Goal: Find specific page/section: Find specific page/section

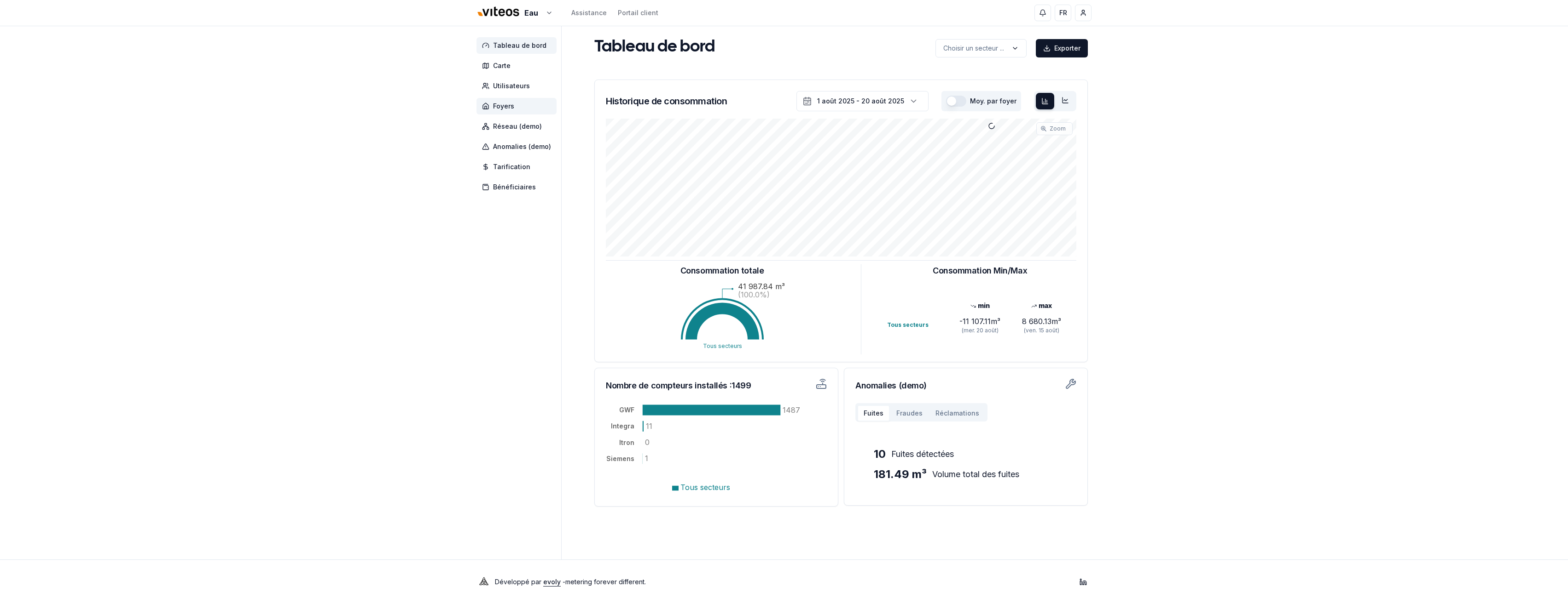
click at [513, 109] on span "Foyers" at bounding box center [503, 106] width 21 height 9
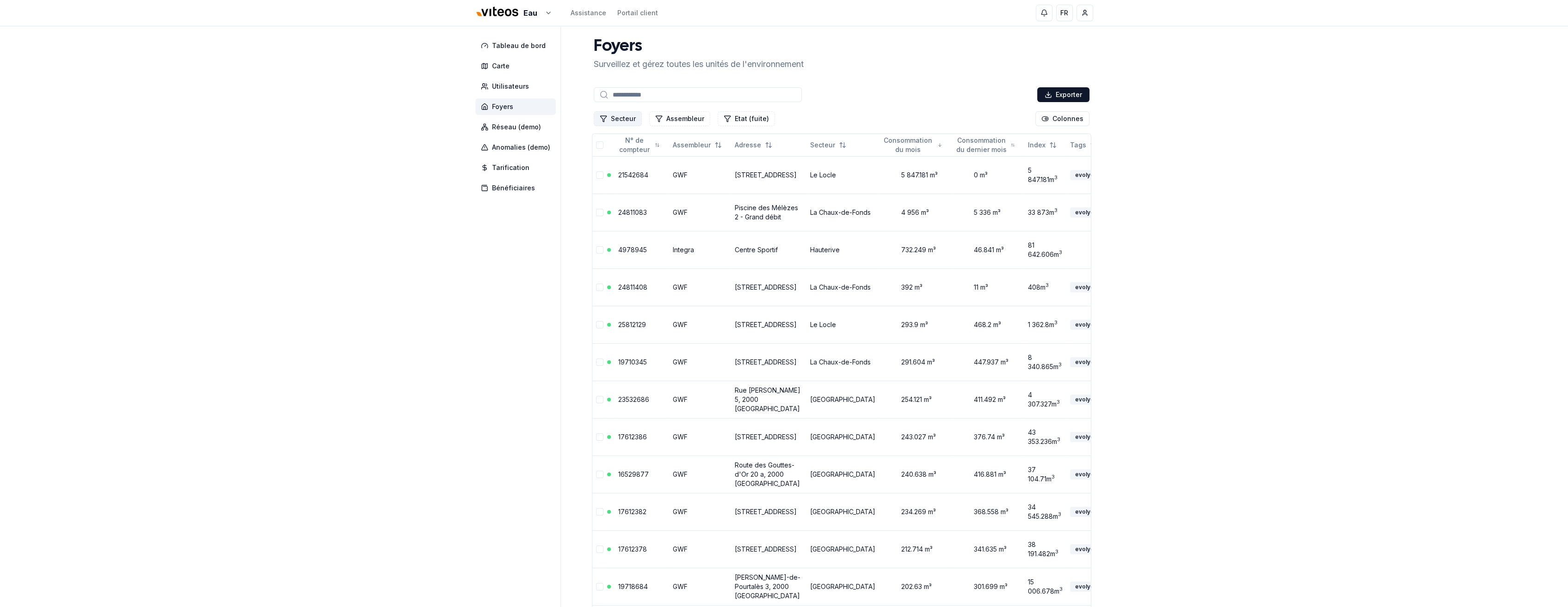
click at [628, 121] on button "Secteur" at bounding box center [617, 119] width 48 height 15
click at [604, 241] on div "Suggestions" at bounding box center [603, 242] width 7 height 7
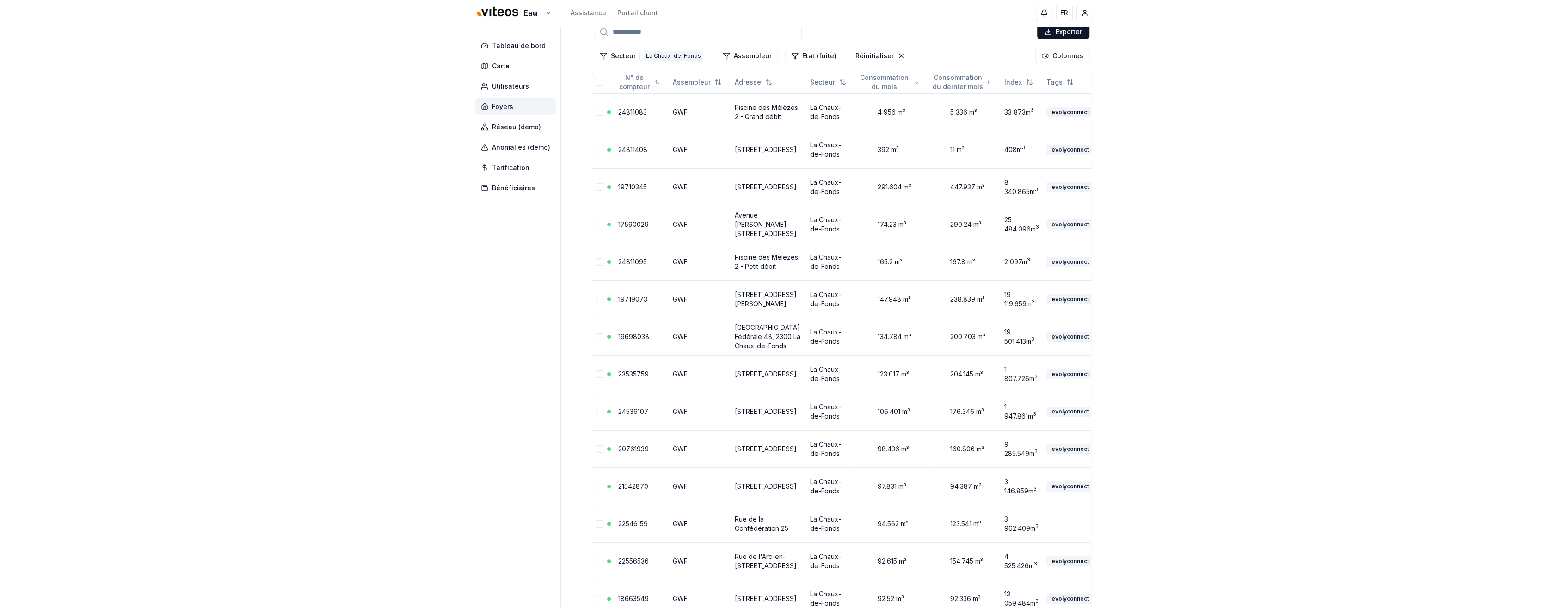
scroll to position [0, 0]
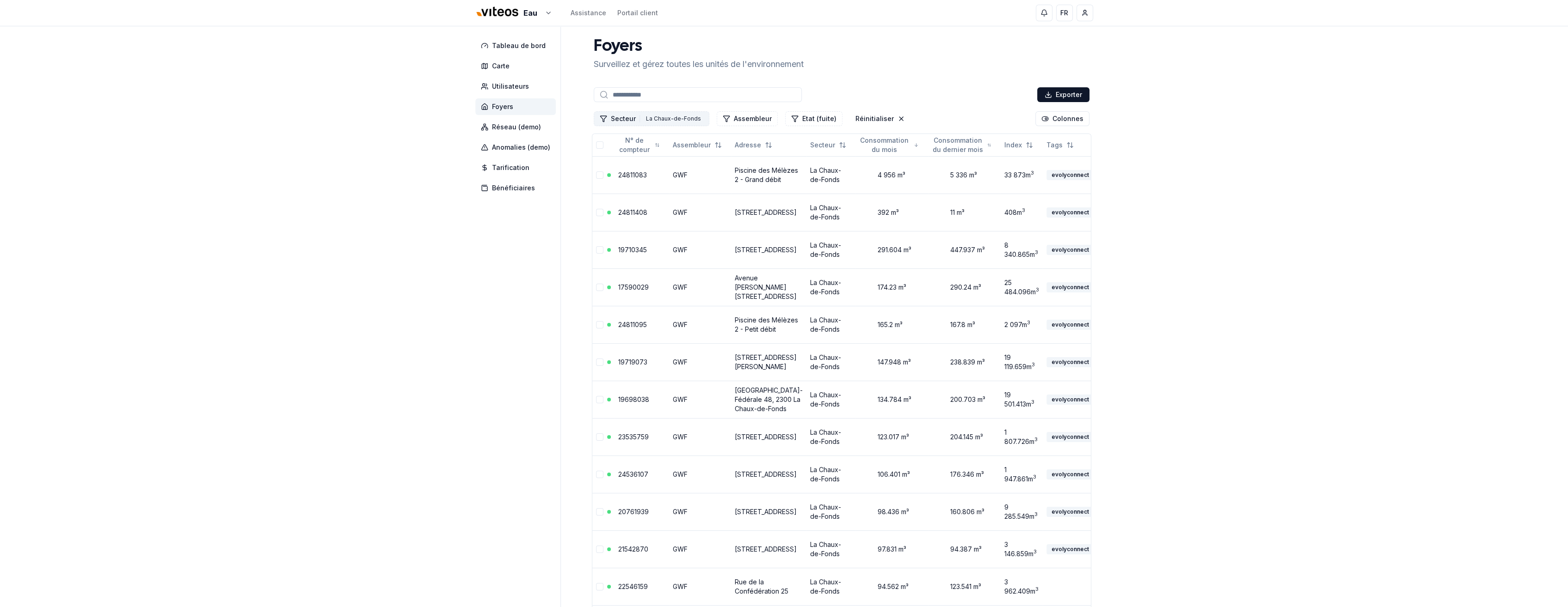
click at [621, 122] on button "Secteur 1 La Chaux-de-Fonds" at bounding box center [651, 119] width 115 height 15
click at [664, 280] on div "Effacer les filtres" at bounding box center [647, 280] width 103 height 15
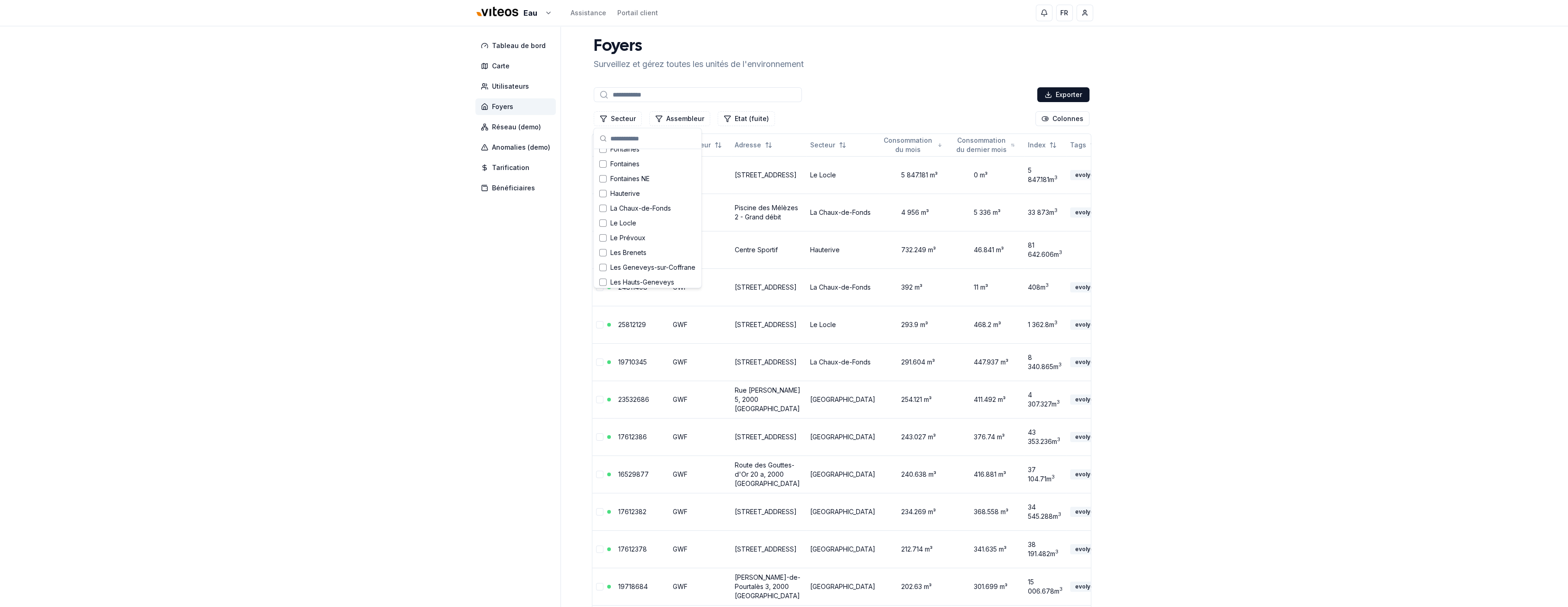
scroll to position [180, 0]
click at [600, 198] on div "Suggestions" at bounding box center [603, 200] width 7 height 7
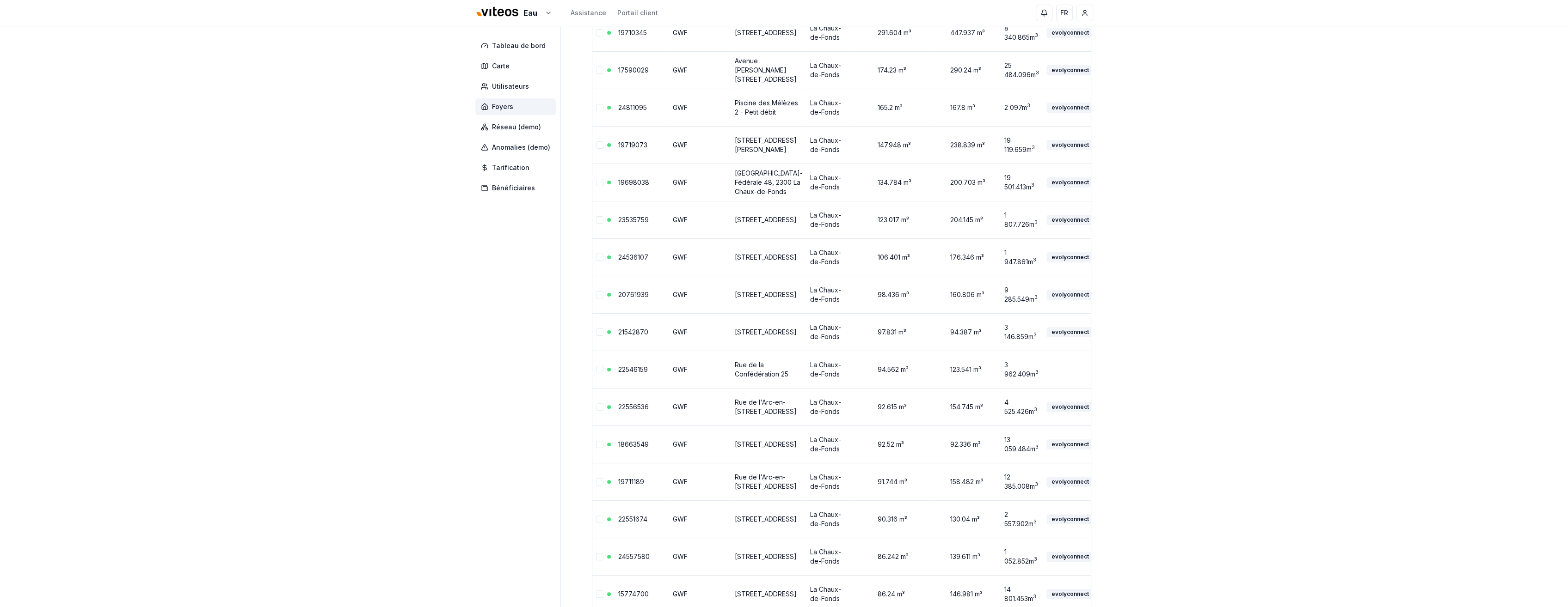
scroll to position [0, 0]
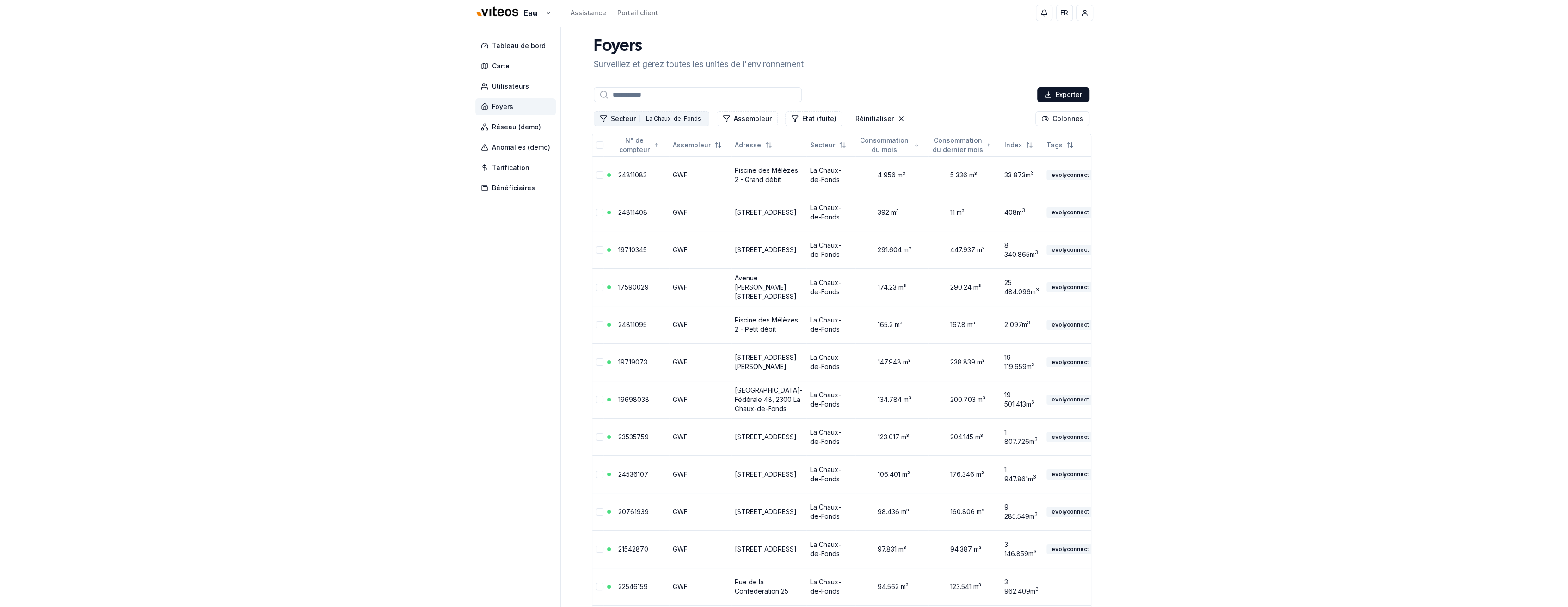
click at [629, 119] on button "Secteur 1 La Chaux-de-Fonds" at bounding box center [651, 119] width 115 height 15
click at [676, 276] on div "Effacer les filtres" at bounding box center [647, 279] width 103 height 15
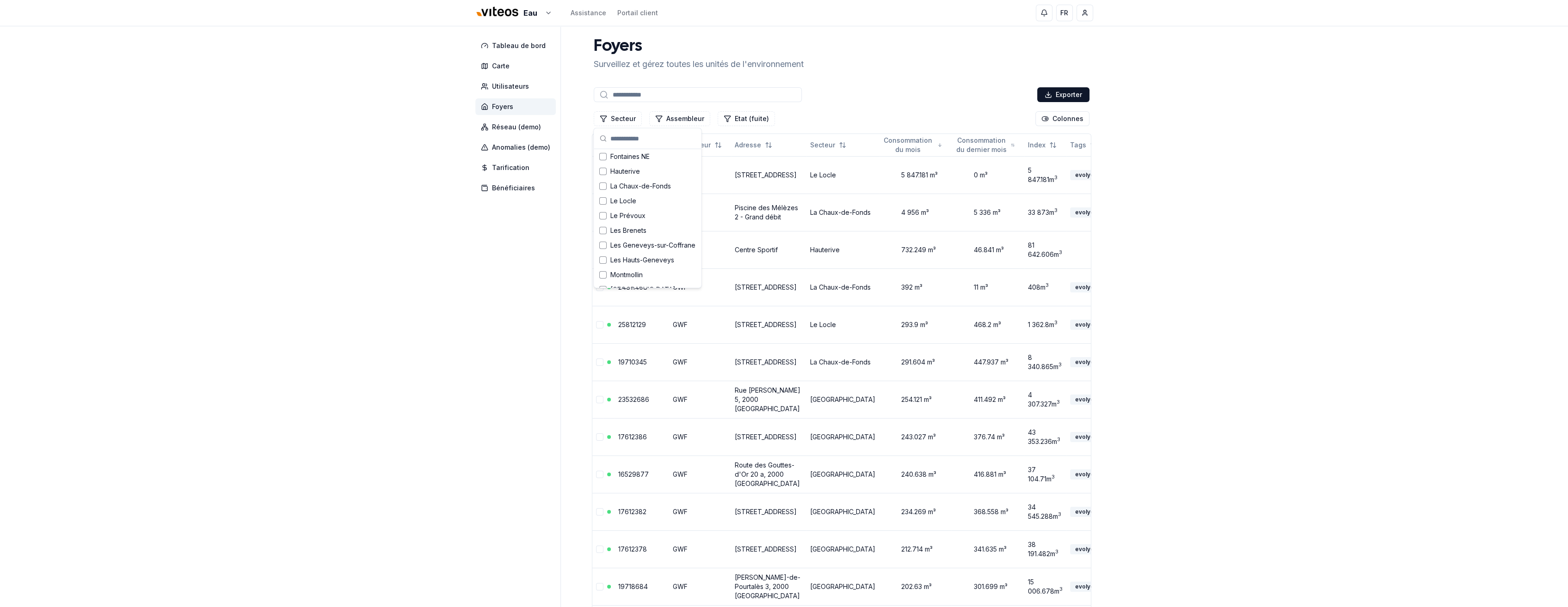
scroll to position [192, 0]
click at [603, 202] on div "Suggestions" at bounding box center [603, 203] width 7 height 7
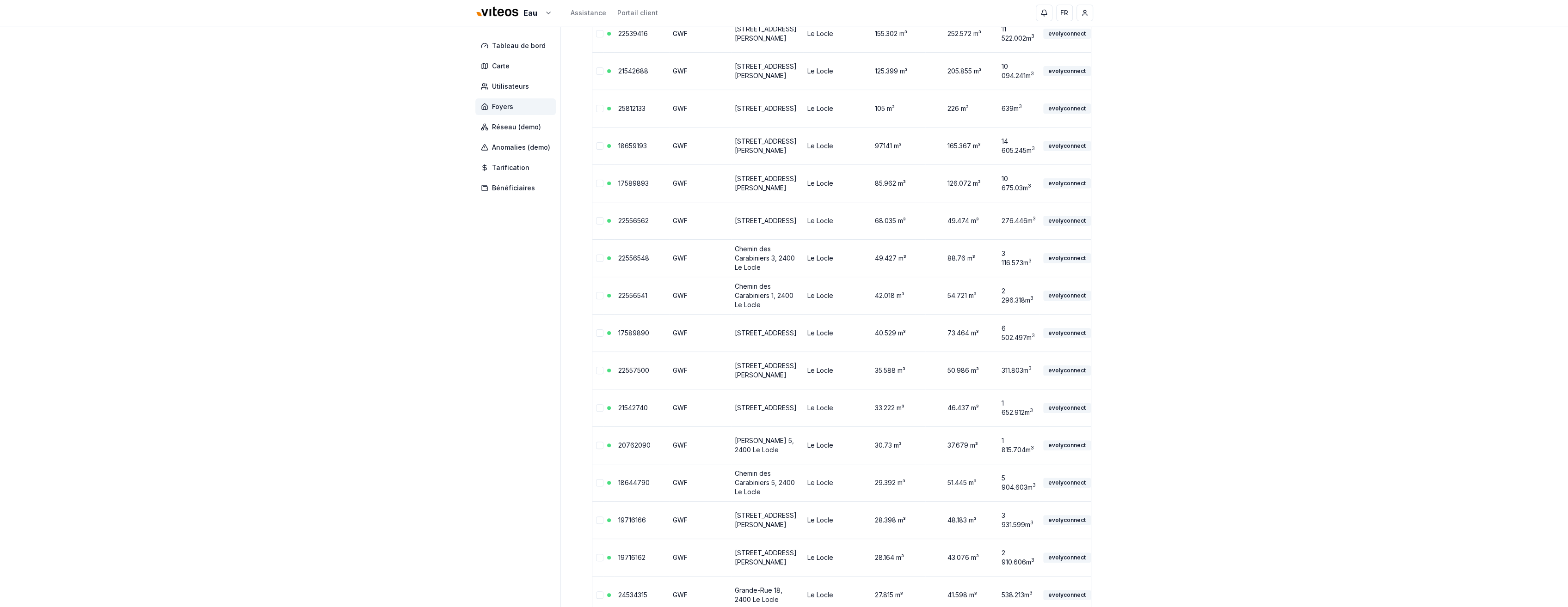
scroll to position [0, 0]
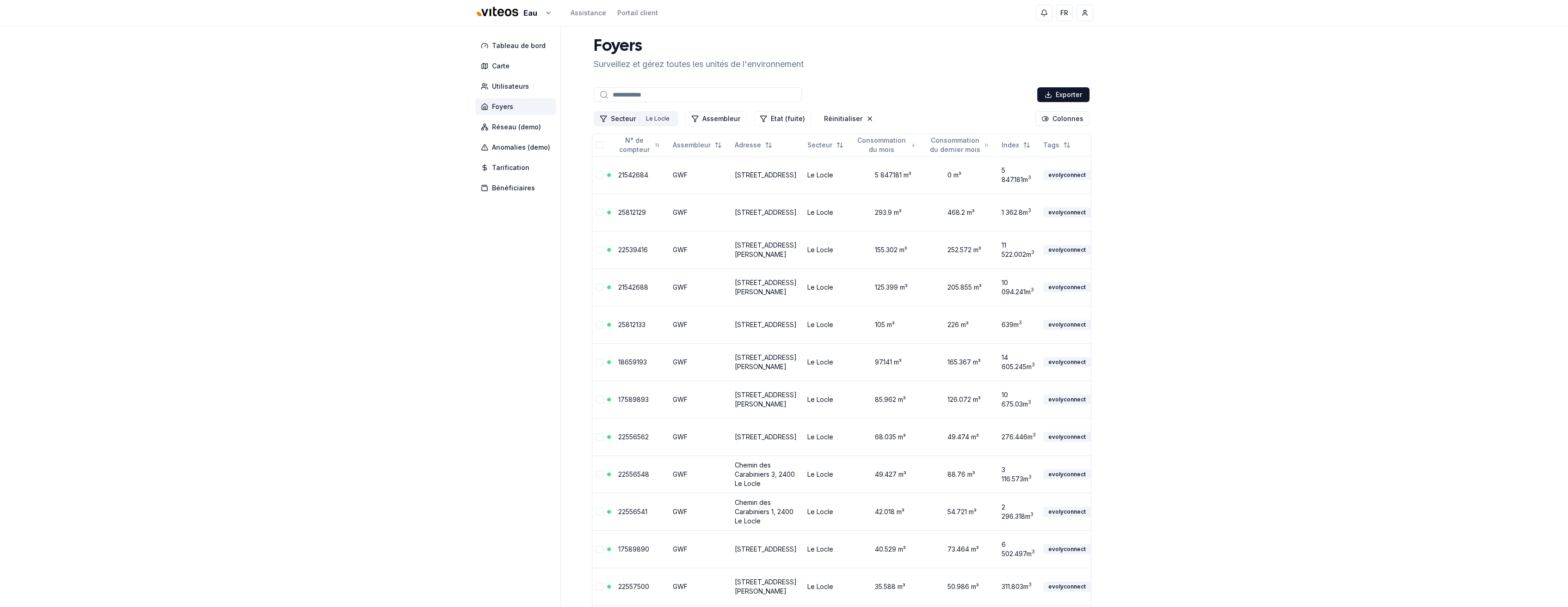
click at [639, 118] on button "Secteur 1 Le Locle" at bounding box center [635, 119] width 84 height 15
click at [602, 232] on icon "Suggestions" at bounding box center [603, 232] width 5 height 3
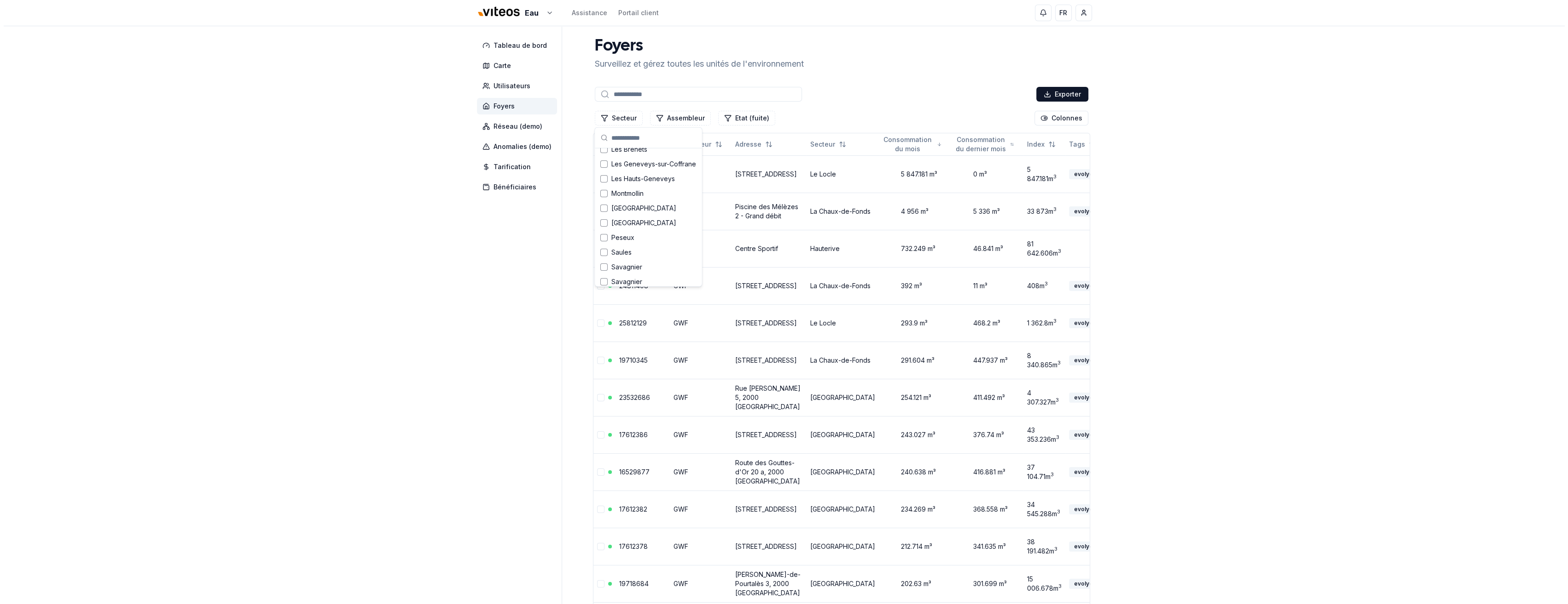
scroll to position [296, 0]
click at [602, 199] on div "Suggestions" at bounding box center [600, 199] width 7 height 7
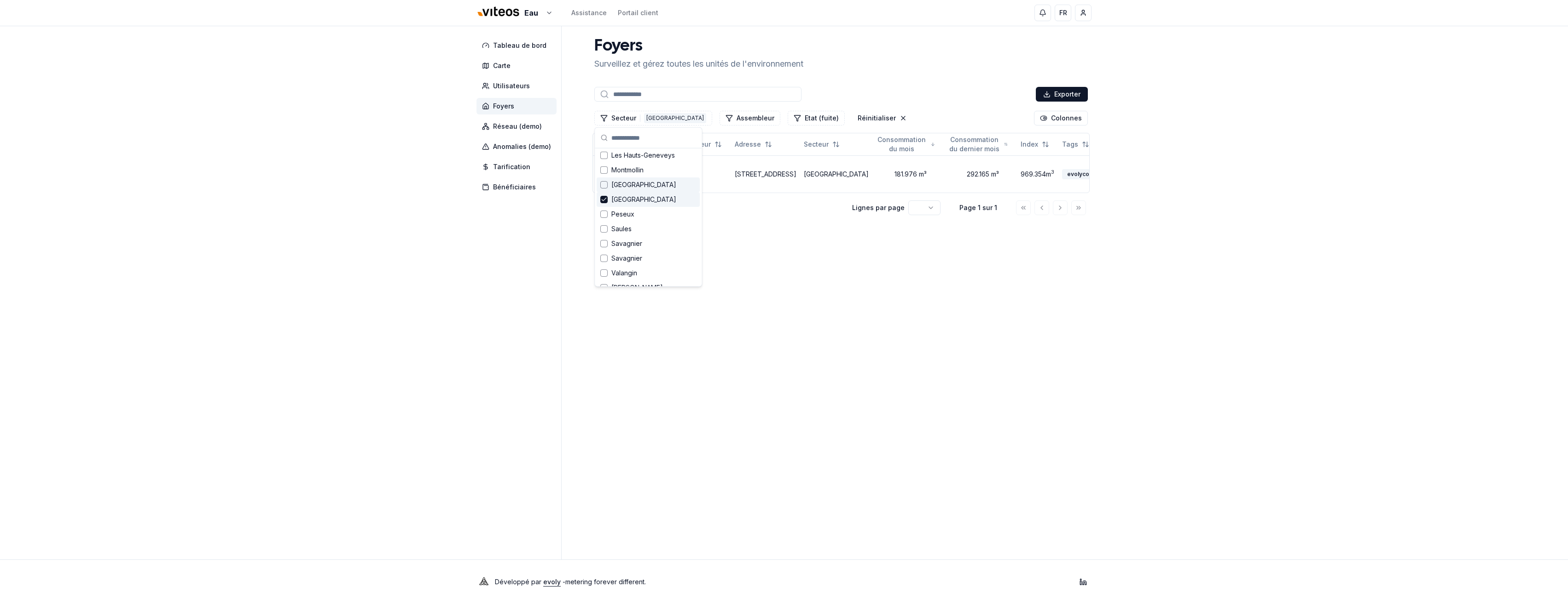
click at [566, 233] on div "Tableau de bord Carte Utilisateurs Foyers Réseau (demo) Anomalies (demo) Tarifi…" at bounding box center [784, 293] width 645 height 533
click at [634, 117] on button "Secteur 1 Neuchâtel" at bounding box center [653, 118] width 118 height 15
click at [604, 171] on icon "Suggestions" at bounding box center [604, 170] width 6 height 7
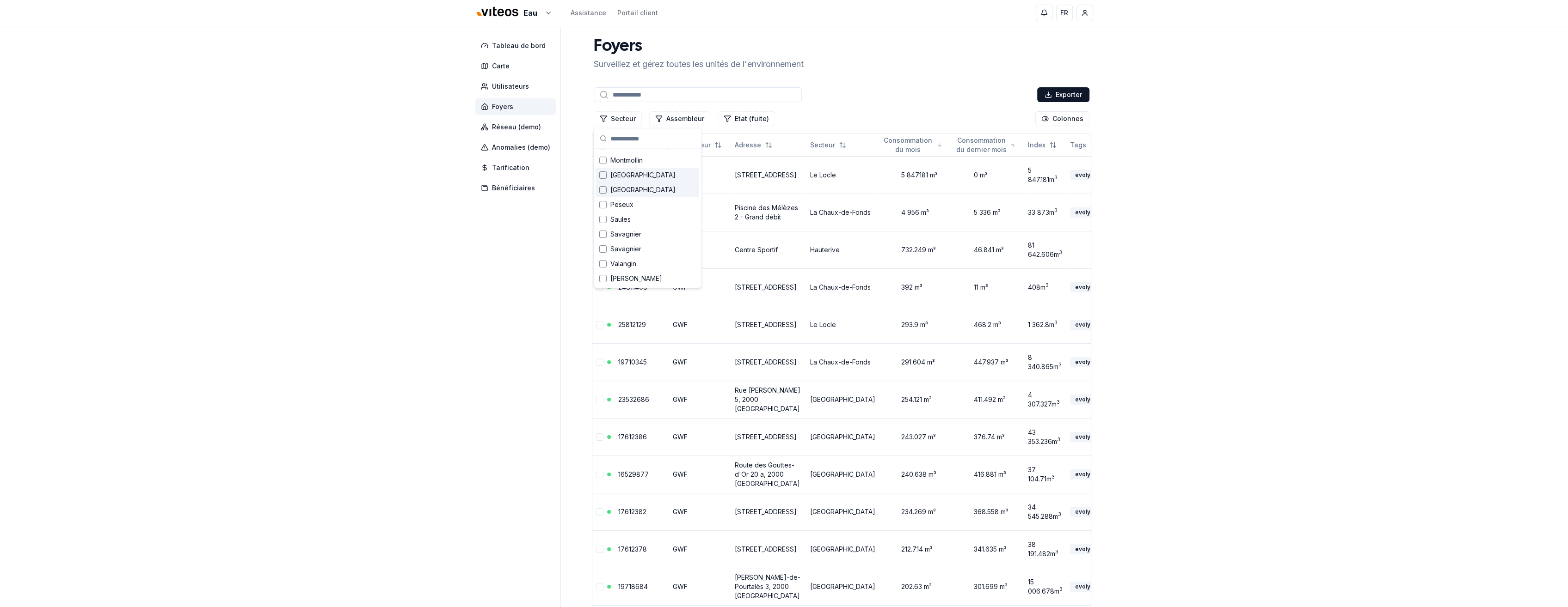
scroll to position [309, 0]
click at [709, 252] on td "Integra" at bounding box center [700, 250] width 62 height 38
click at [628, 120] on button "Secteur" at bounding box center [617, 119] width 48 height 15
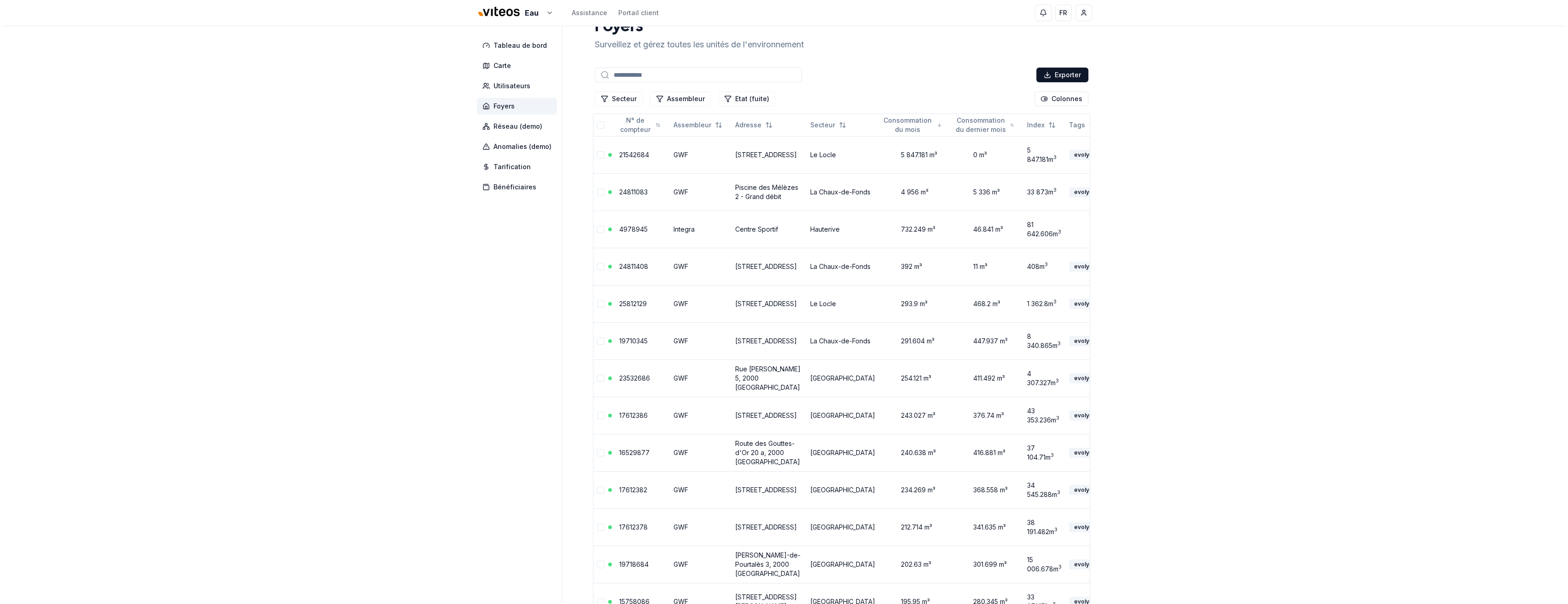
scroll to position [0, 0]
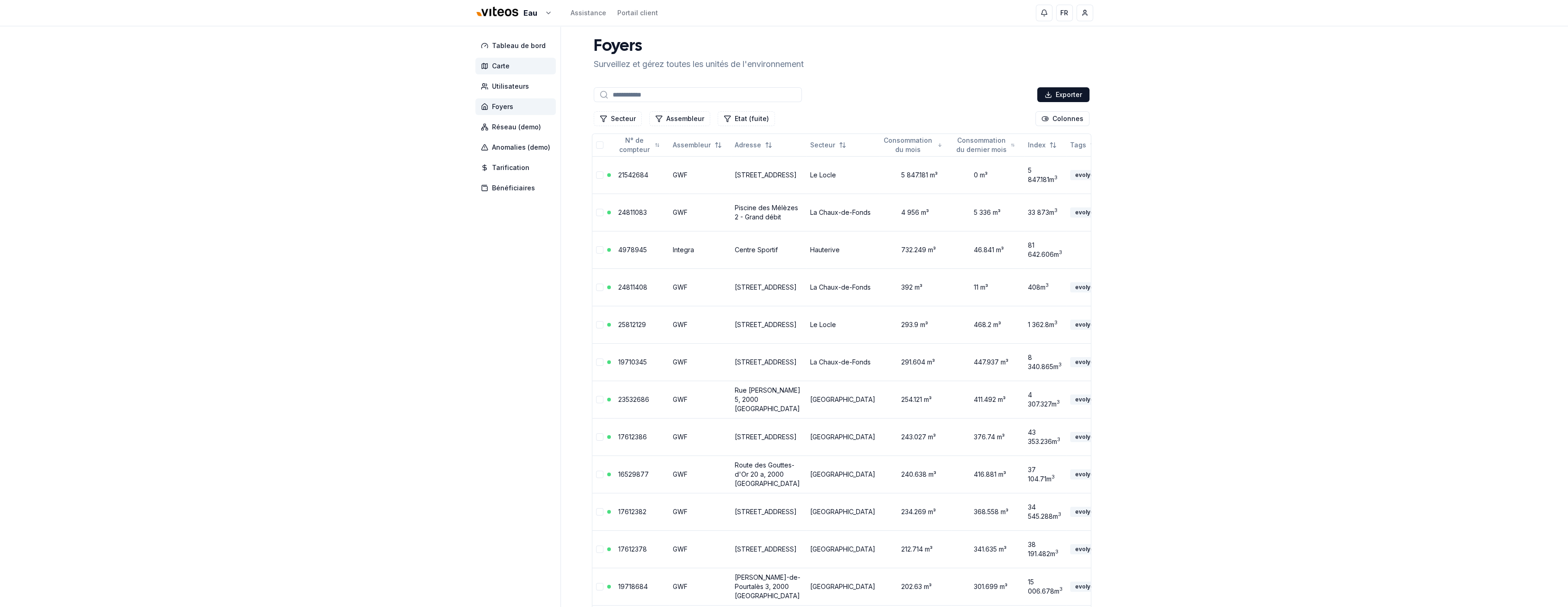
click at [499, 64] on span "Carte" at bounding box center [500, 66] width 18 height 9
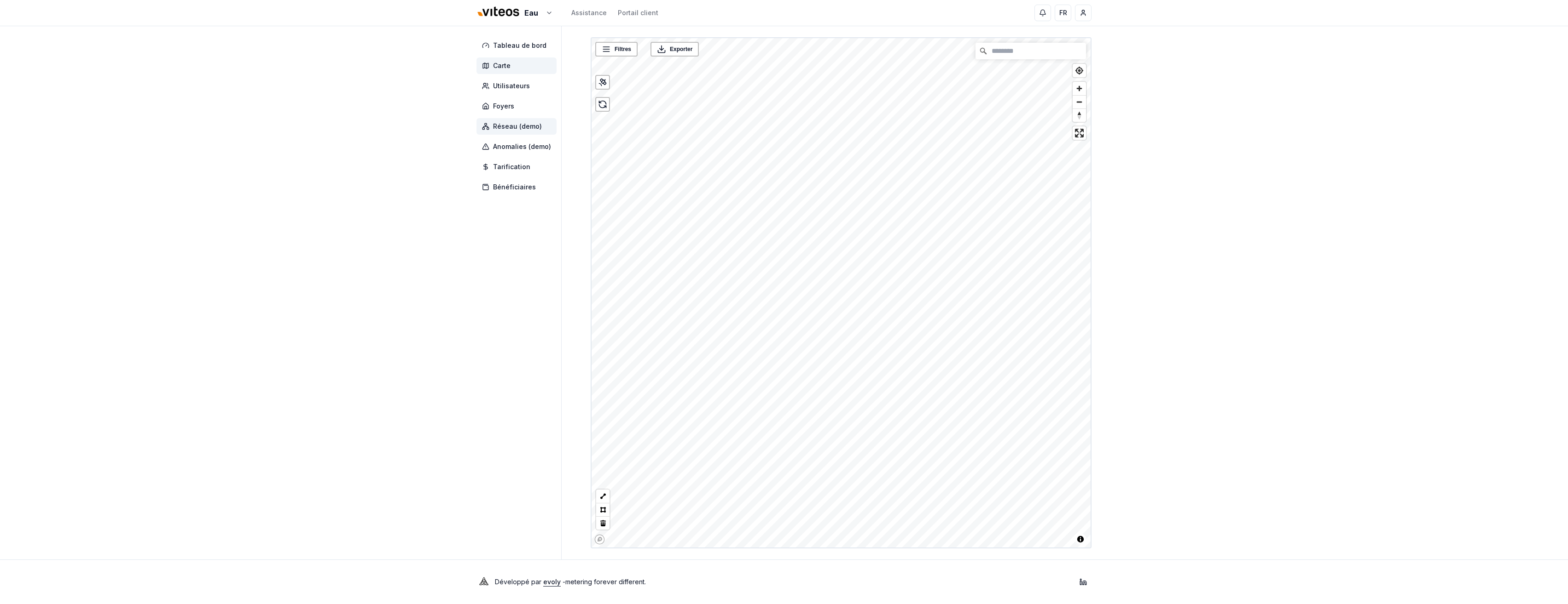
click at [513, 125] on span "Réseau (demo)" at bounding box center [517, 127] width 49 height 9
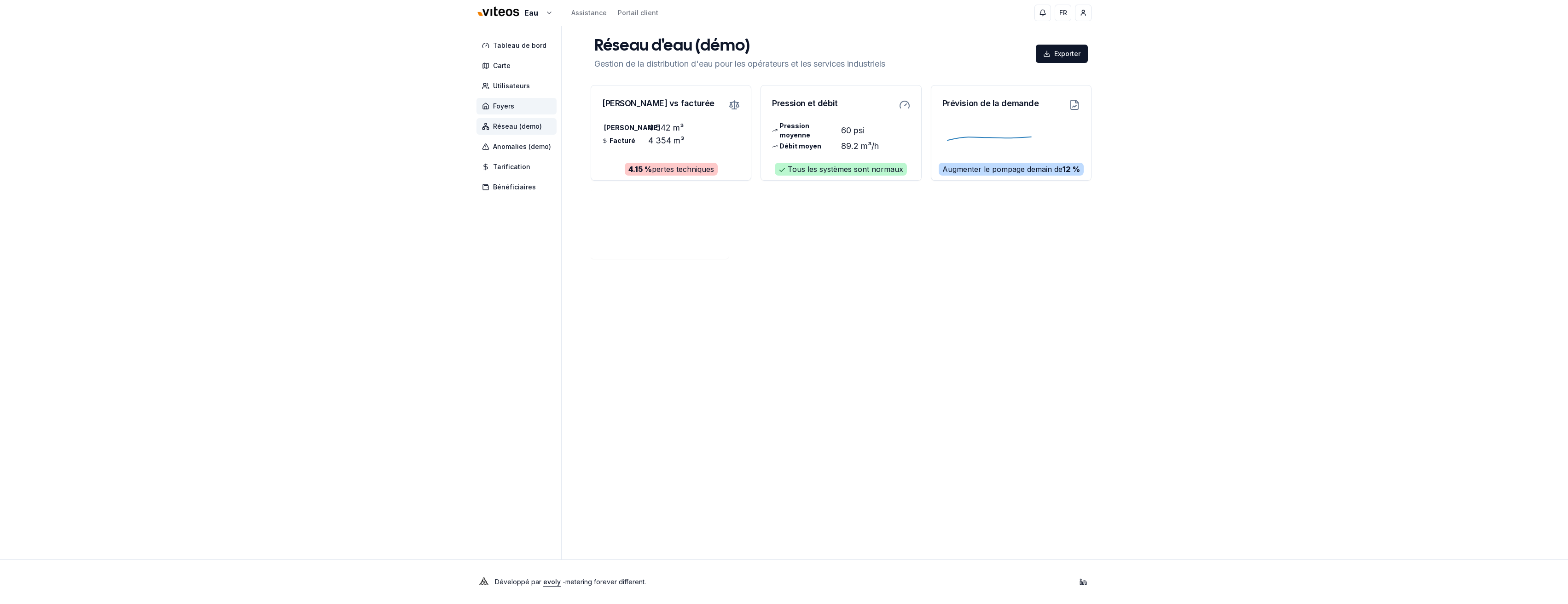
click at [504, 104] on span "Foyers" at bounding box center [503, 106] width 21 height 9
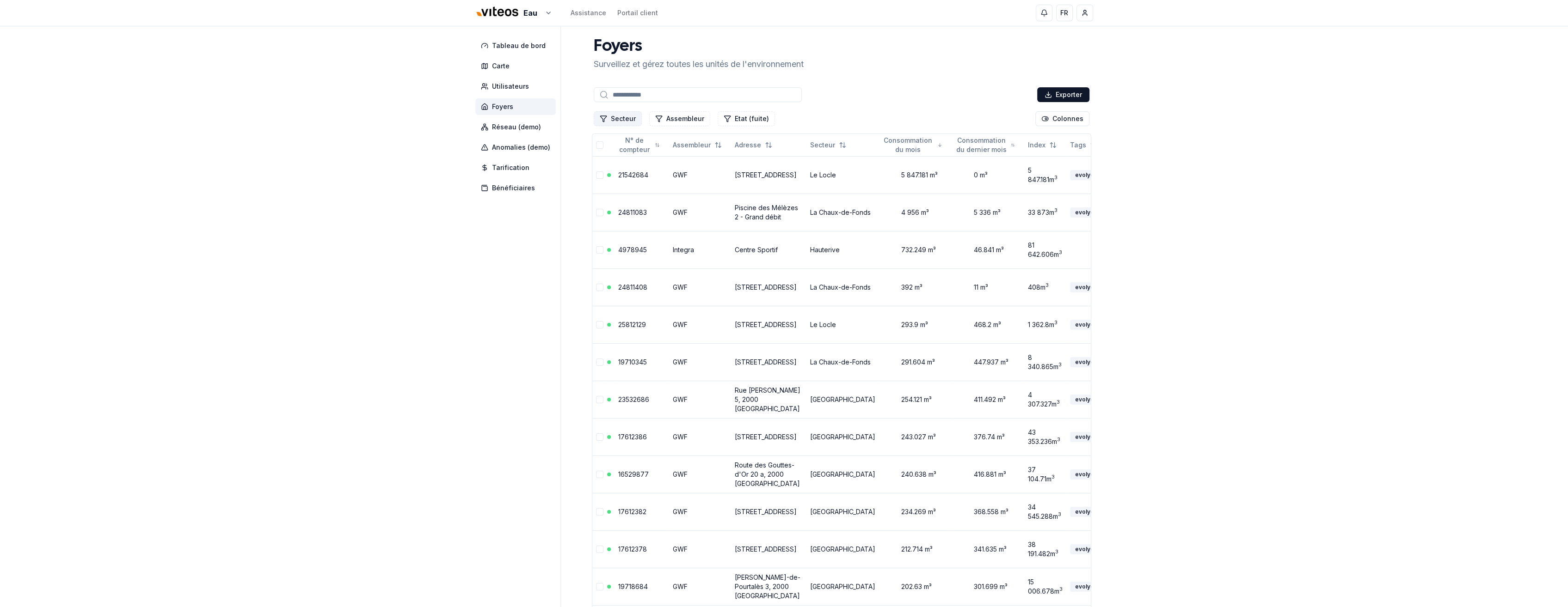
click at [626, 118] on button "Secteur" at bounding box center [617, 119] width 48 height 15
click at [602, 160] on div "Suggestions" at bounding box center [603, 159] width 7 height 7
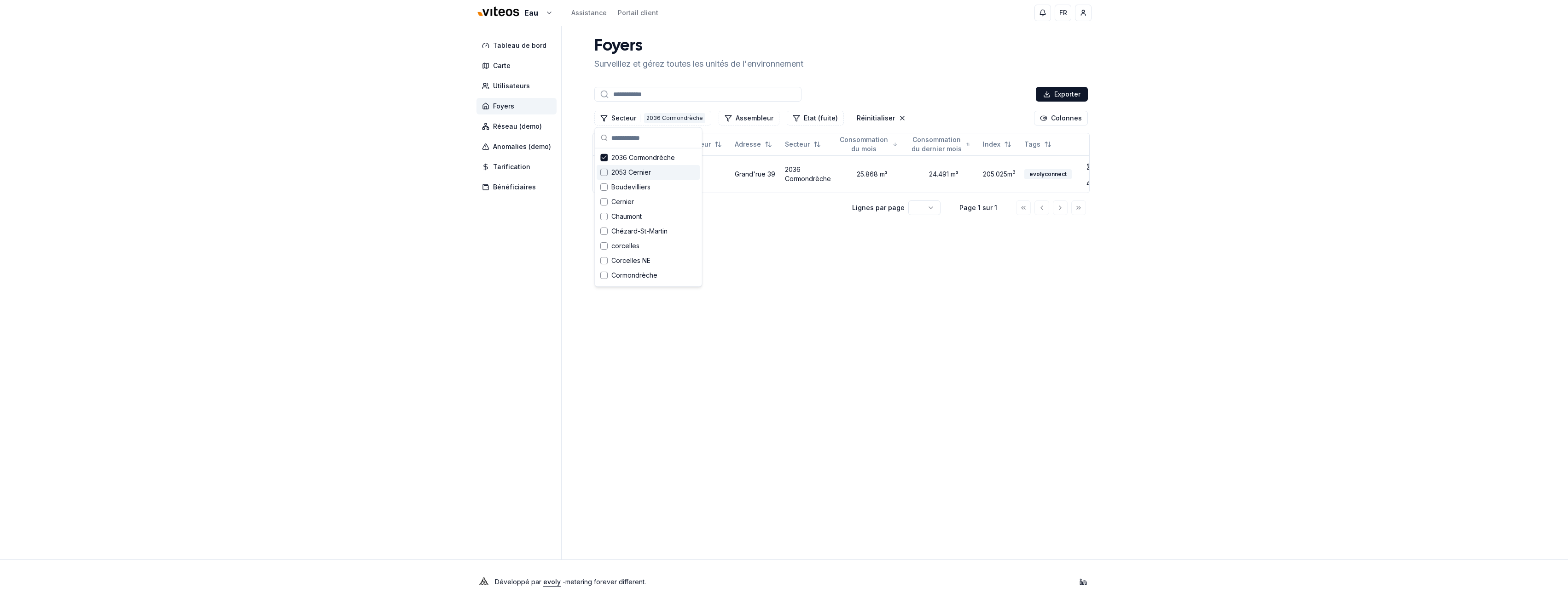
click at [603, 171] on div "Suggestions" at bounding box center [604, 173] width 7 height 7
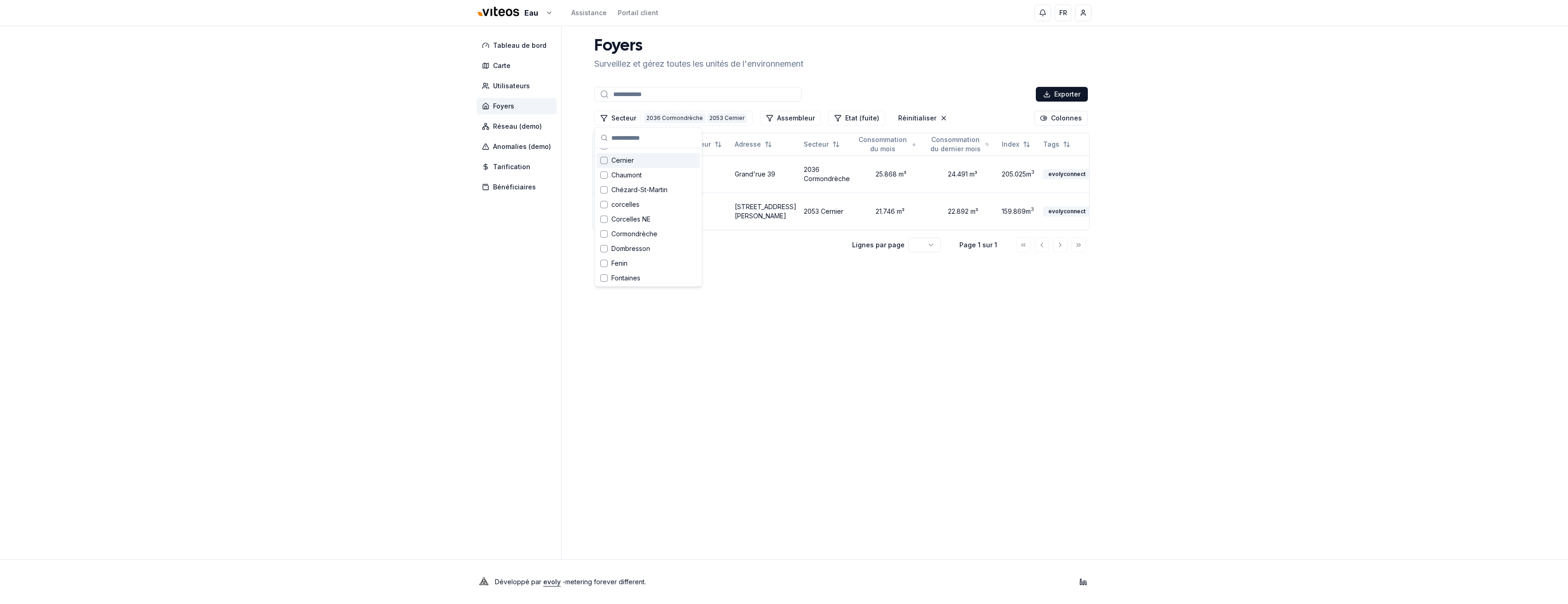
scroll to position [49, 0]
click at [603, 168] on div "Suggestions" at bounding box center [604, 168] width 7 height 7
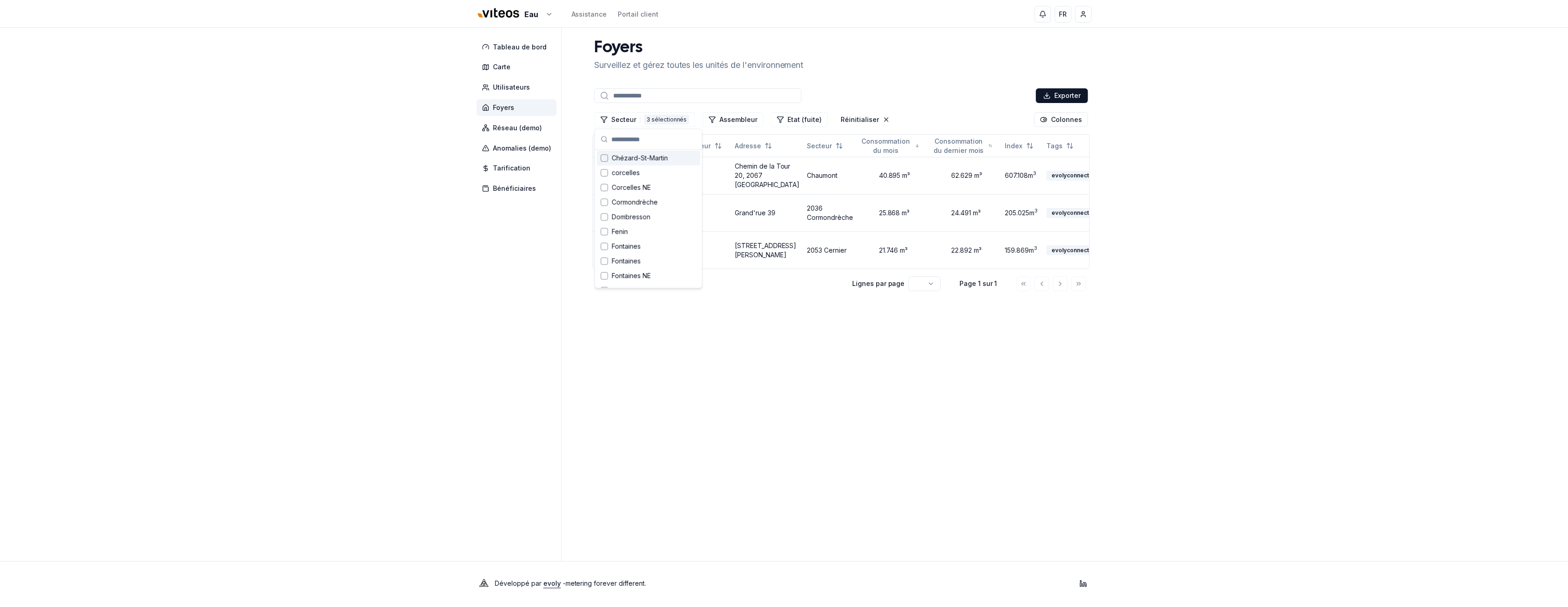
scroll to position [76, 0]
click at [608, 173] on div "Suggestions" at bounding box center [606, 172] width 7 height 7
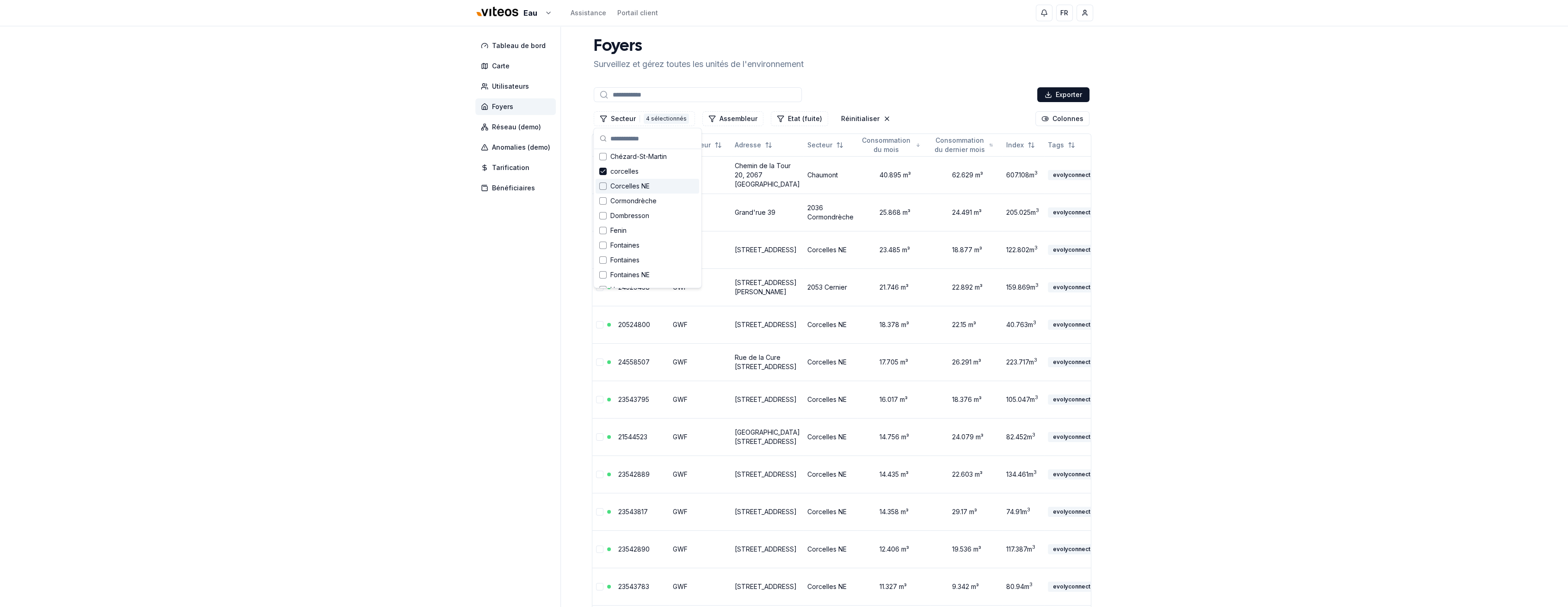
click at [604, 186] on div "Suggestions" at bounding box center [603, 186] width 7 height 7
click at [604, 199] on div "Suggestions" at bounding box center [603, 198] width 7 height 7
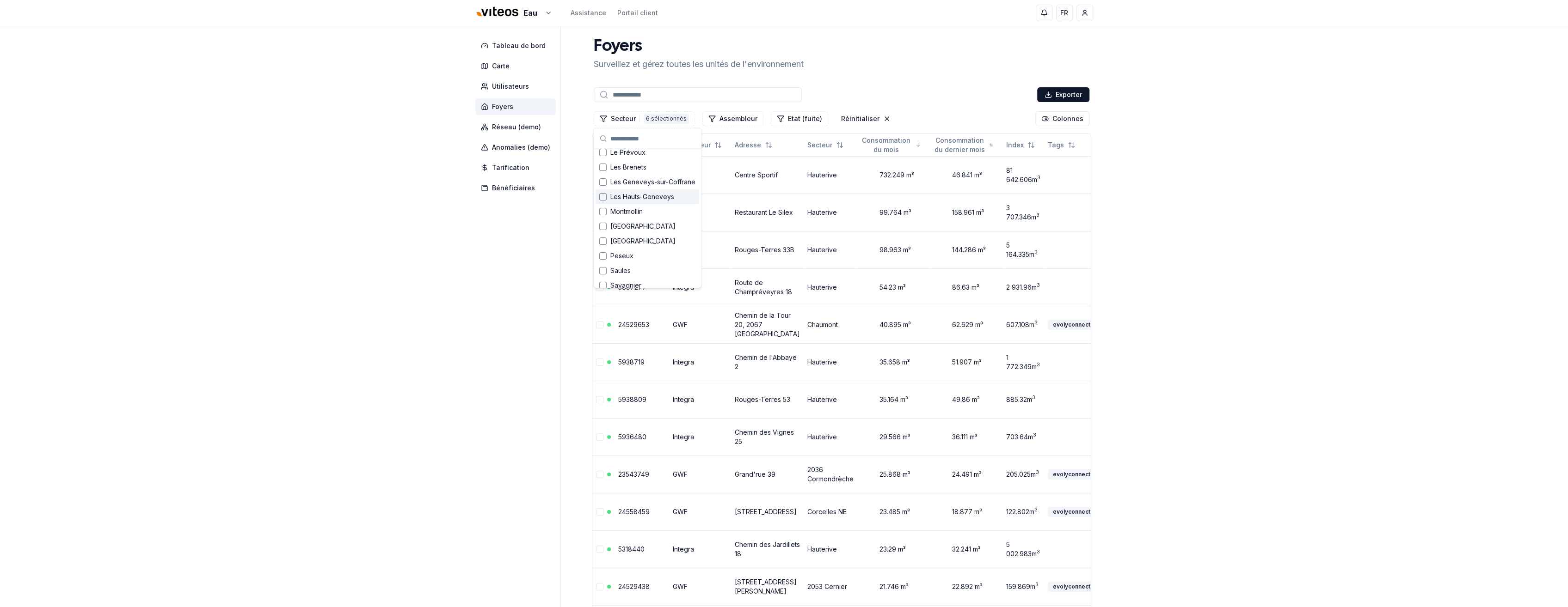
scroll to position [259, 0]
click at [604, 223] on div "Suggestions" at bounding box center [603, 225] width 7 height 7
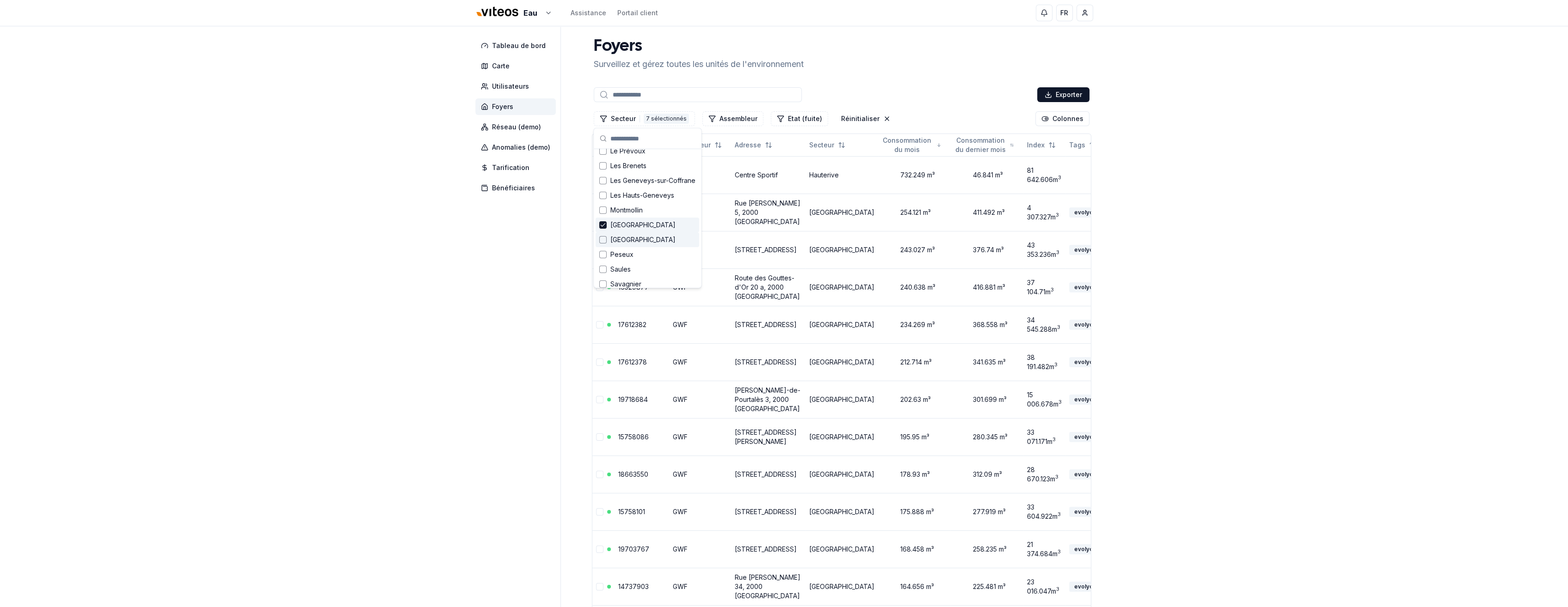
click at [603, 238] on div "Suggestions" at bounding box center [603, 240] width 7 height 7
click at [601, 185] on div "Suggestions" at bounding box center [603, 185] width 7 height 7
click at [604, 246] on div "Suggestions" at bounding box center [603, 245] width 7 height 7
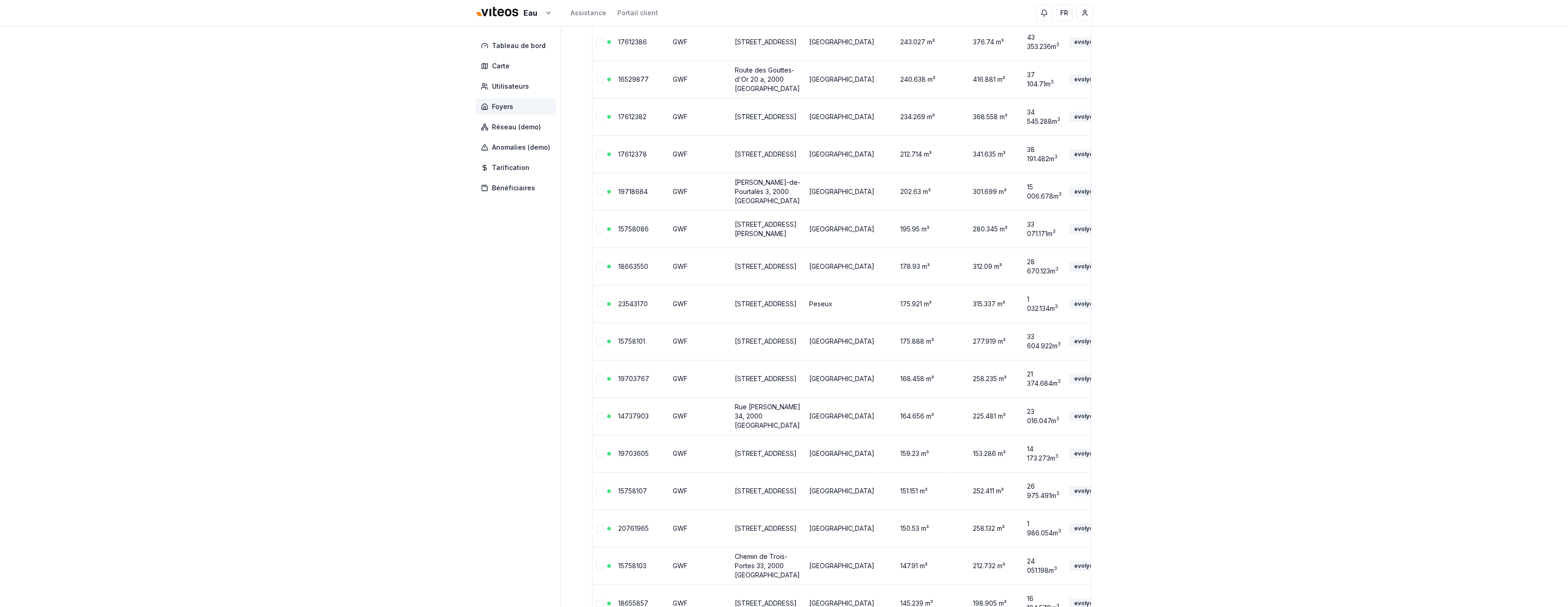
scroll to position [0, 0]
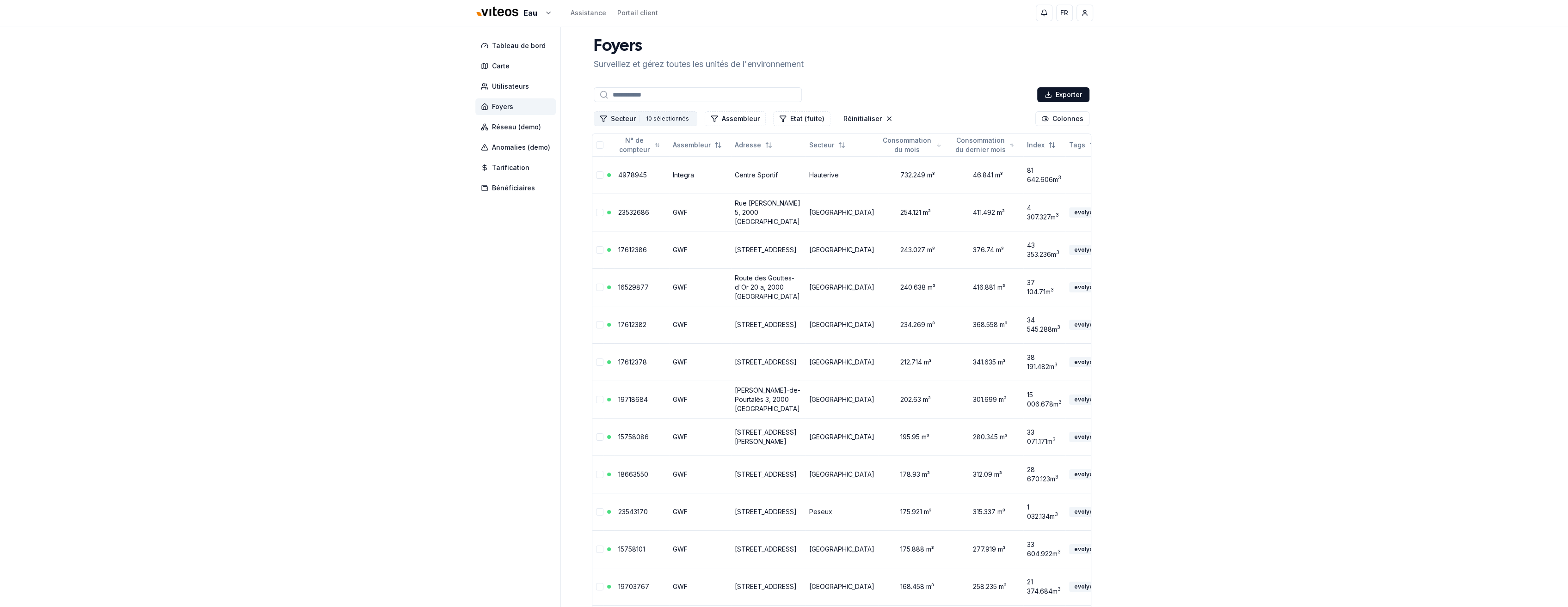
click at [627, 120] on button "Secteur 10 10 sélectionnés" at bounding box center [645, 119] width 103 height 15
click at [678, 273] on div "Effacer les filtres" at bounding box center [647, 279] width 103 height 15
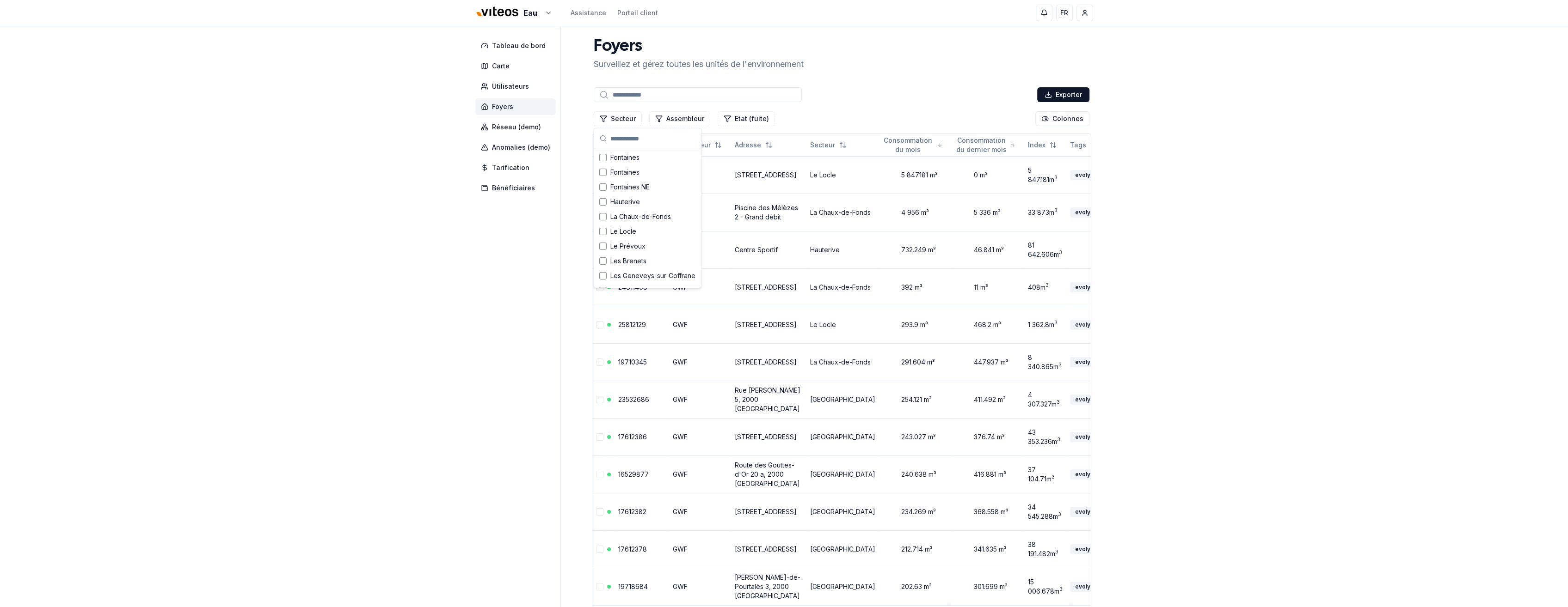
scroll to position [175, 0]
click at [604, 220] on div "Suggestions" at bounding box center [603, 220] width 7 height 7
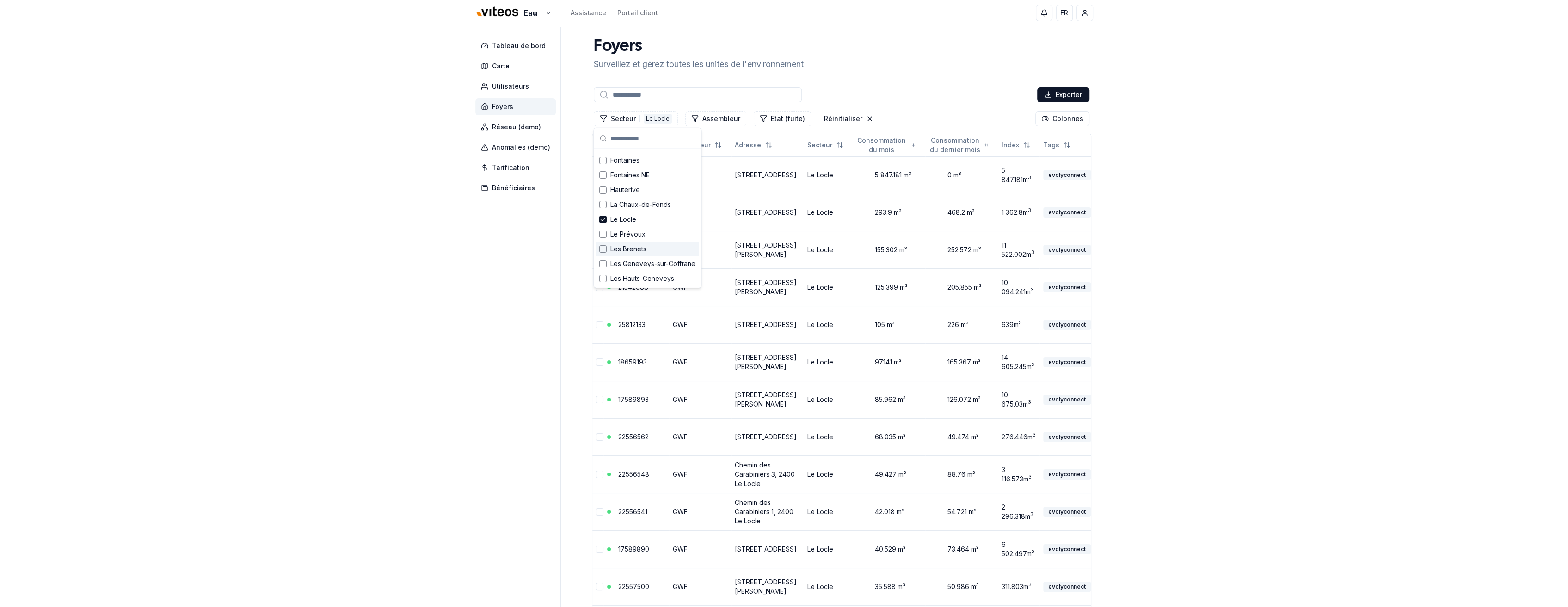
click at [603, 248] on div "Suggestions" at bounding box center [603, 249] width 7 height 7
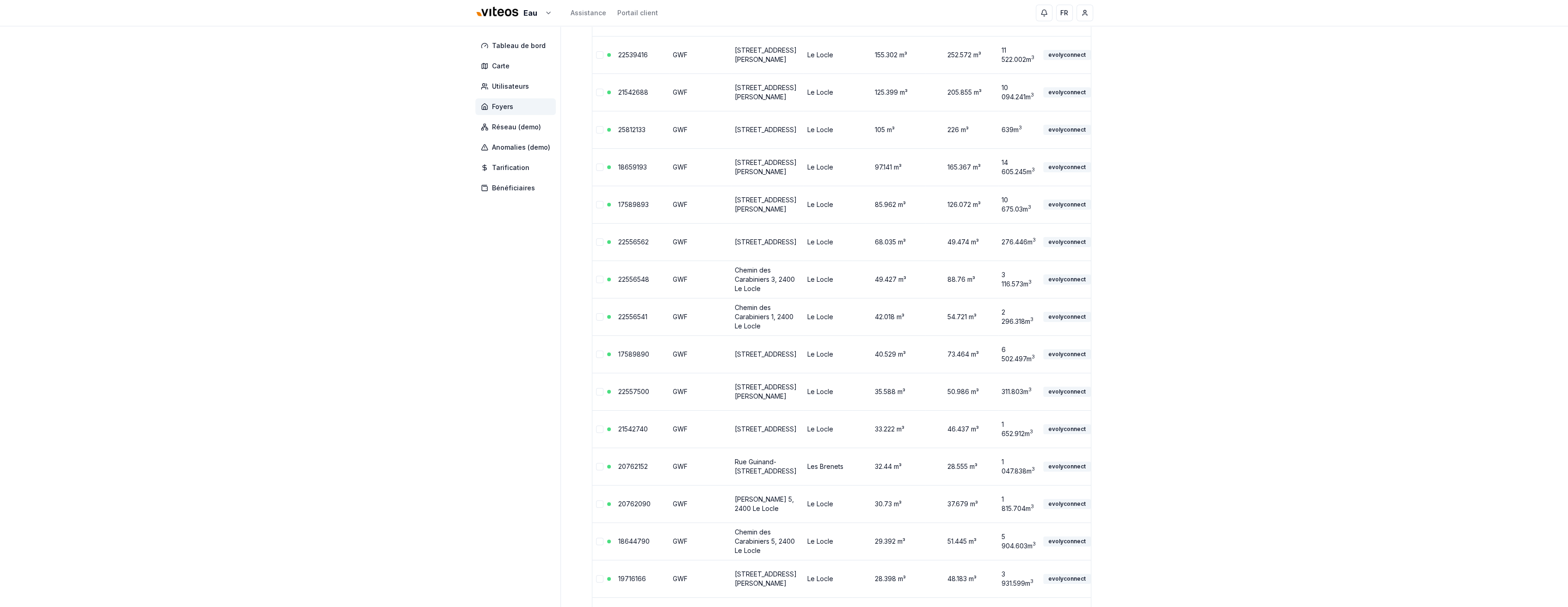
scroll to position [127, 0]
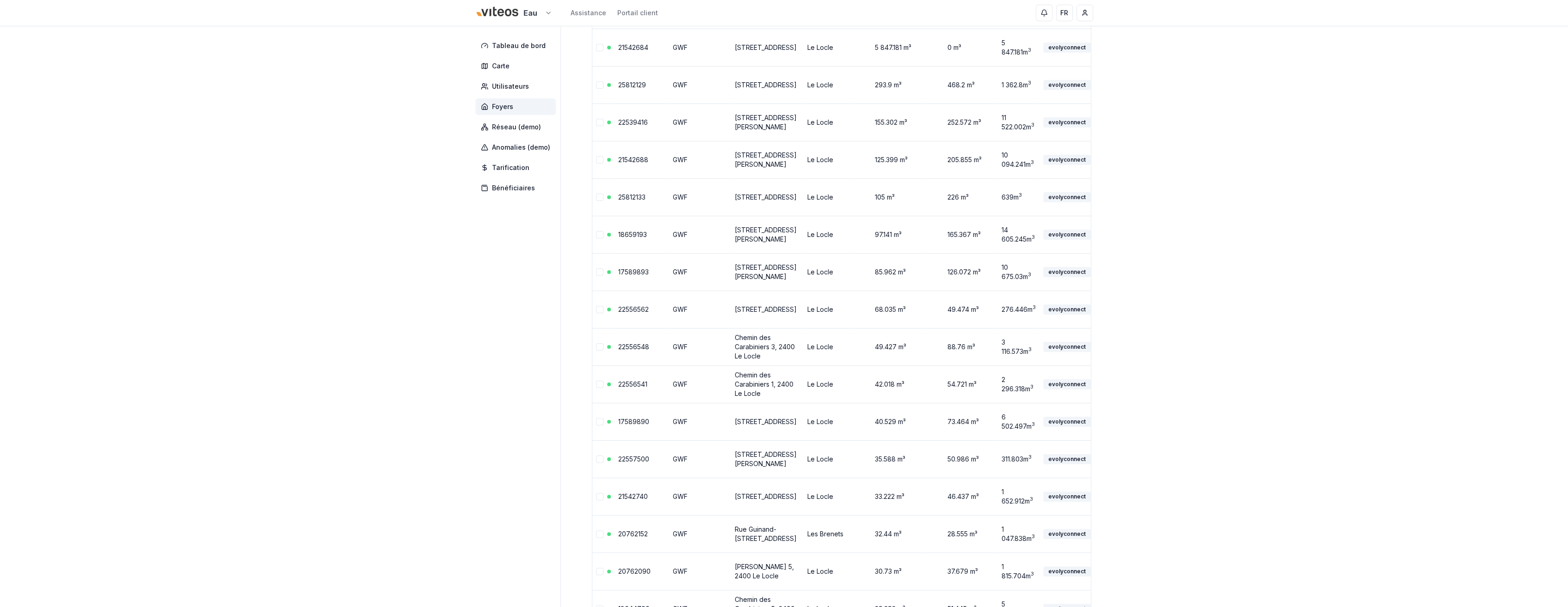
click at [490, 78] on link "Viteos - Gaz" at bounding box center [513, 76] width 114 height 17
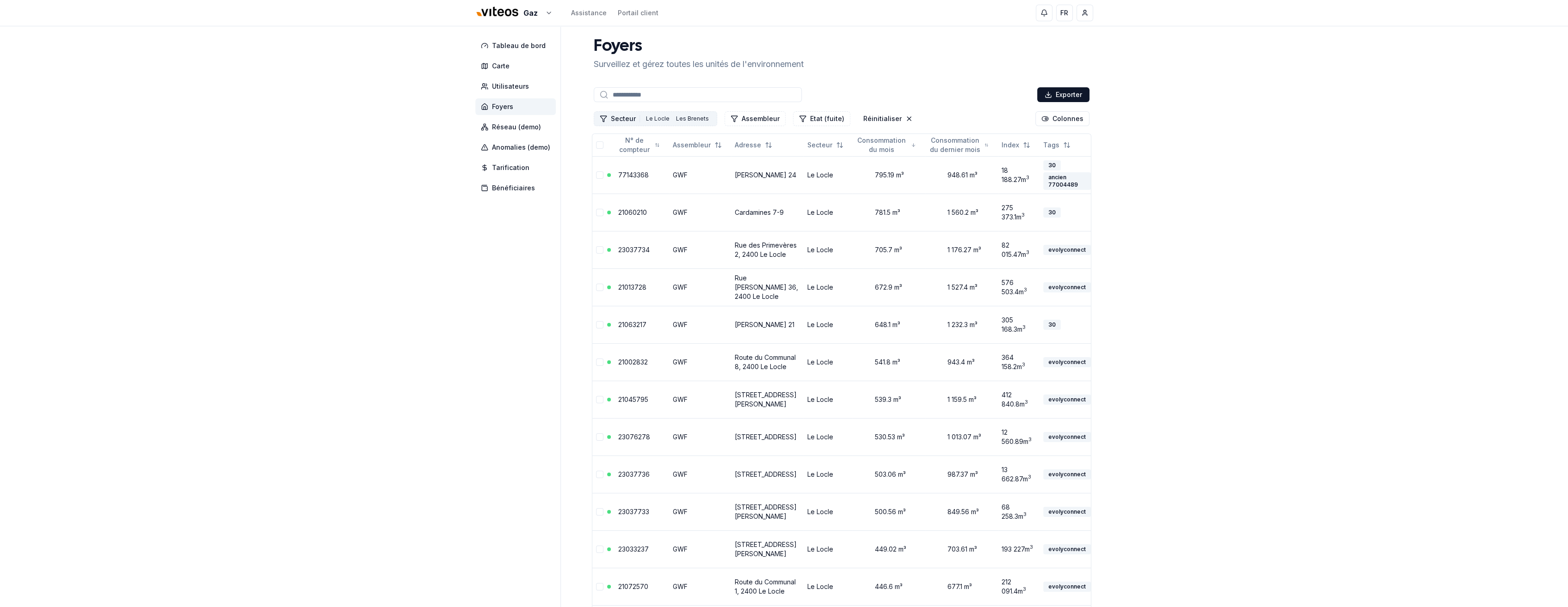
click at [625, 116] on button "Secteur 2 Le Locle Les Brenets" at bounding box center [655, 119] width 124 height 15
click at [669, 280] on div "Effacer les filtres" at bounding box center [647, 279] width 103 height 15
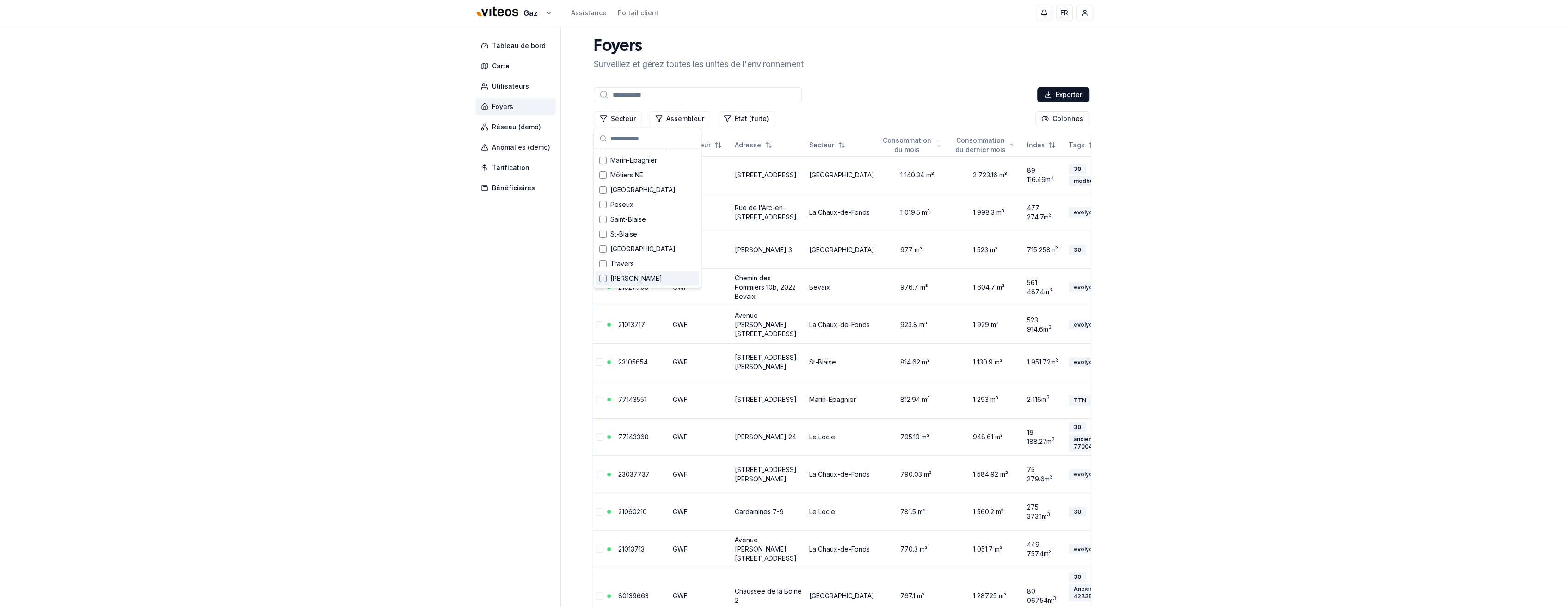
scroll to position [427, 0]
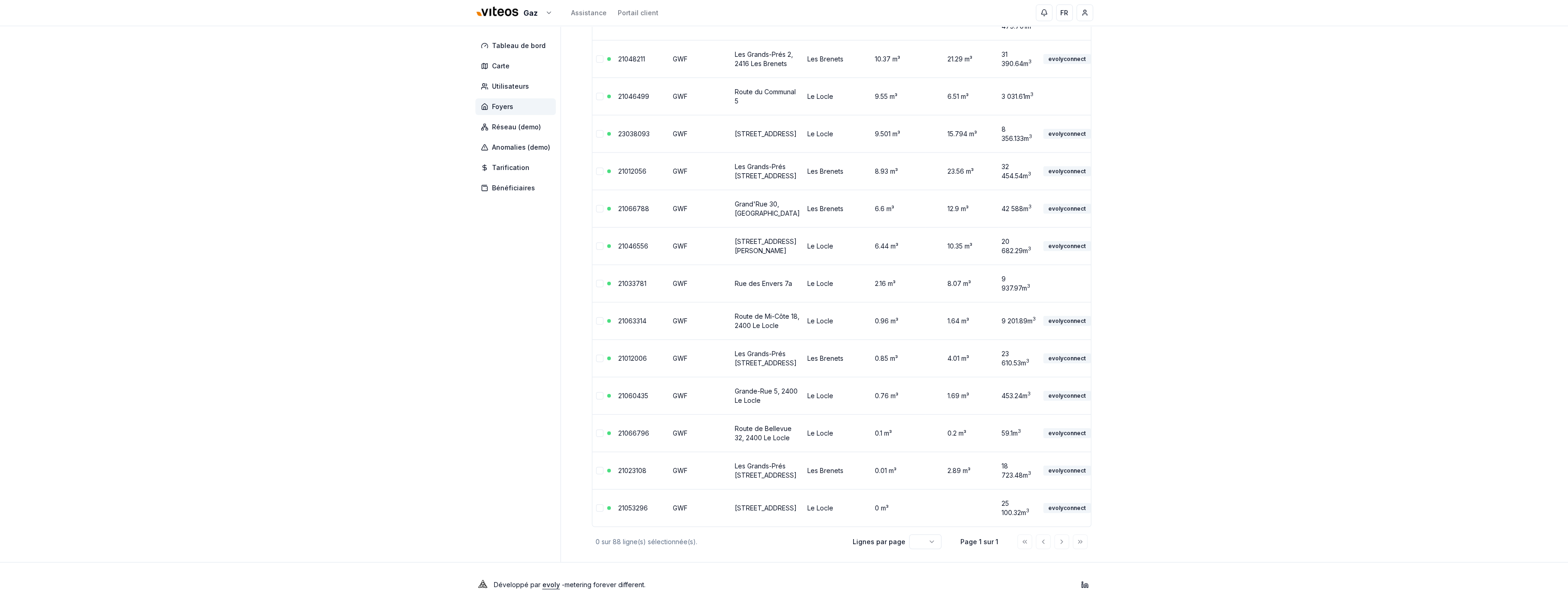
scroll to position [3029, 0]
